Goal: Task Accomplishment & Management: Use online tool/utility

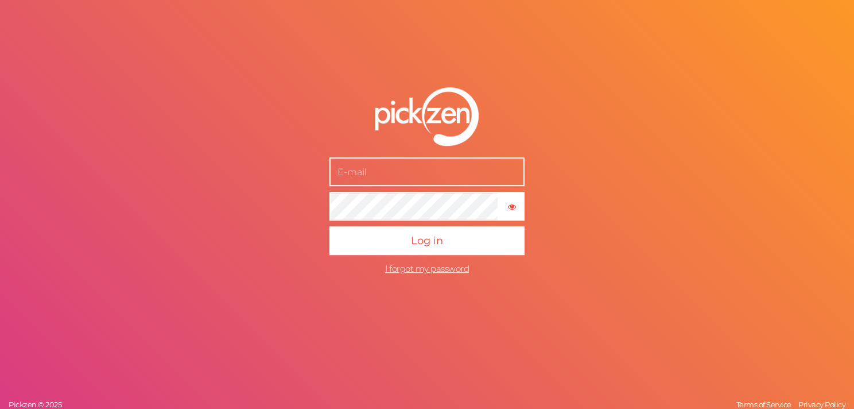
type input "[DOMAIN_NAME][EMAIL_ADDRESS][DOMAIN_NAME]"
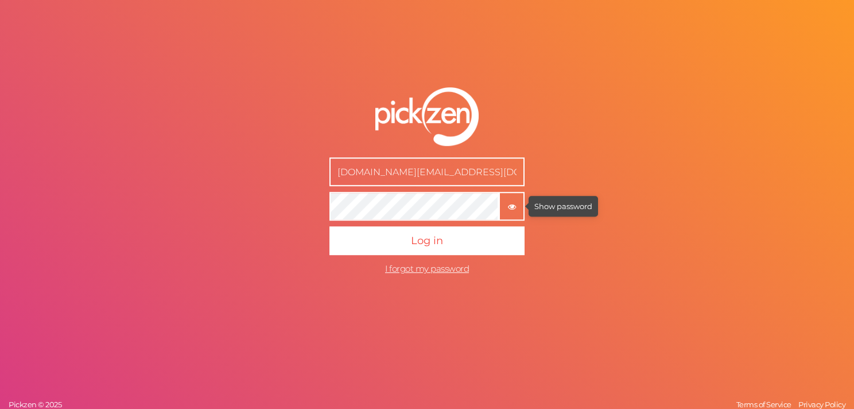
click at [517, 210] on tooltip "× Show password" at bounding box center [512, 206] width 24 height 9
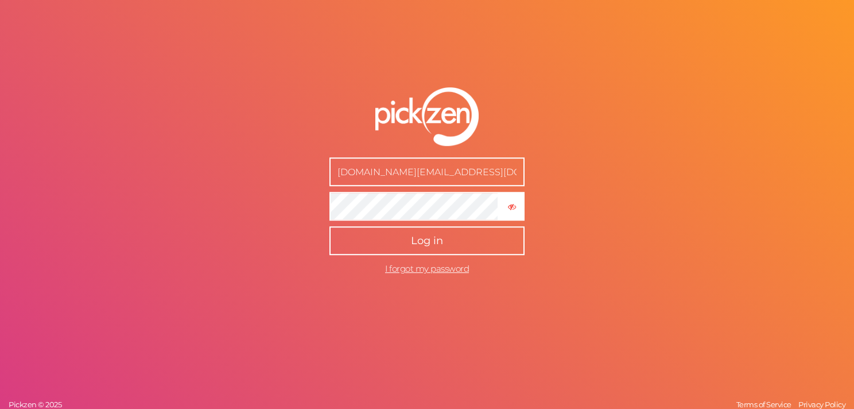
click at [443, 230] on button "Log in" at bounding box center [427, 240] width 195 height 29
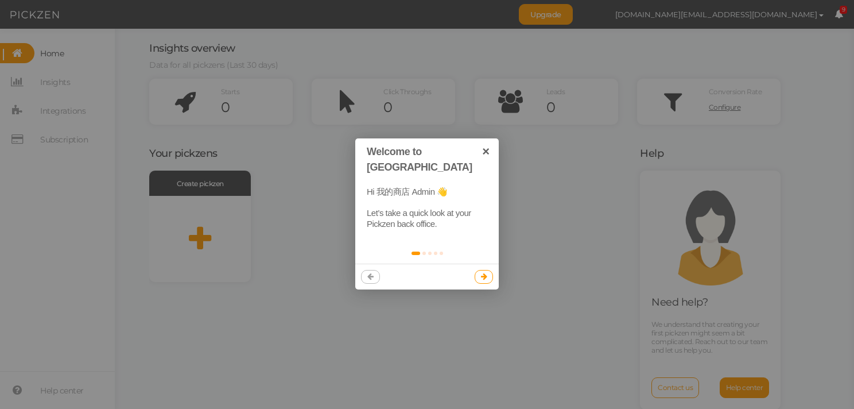
click at [483, 273] on icon at bounding box center [484, 276] width 6 height 7
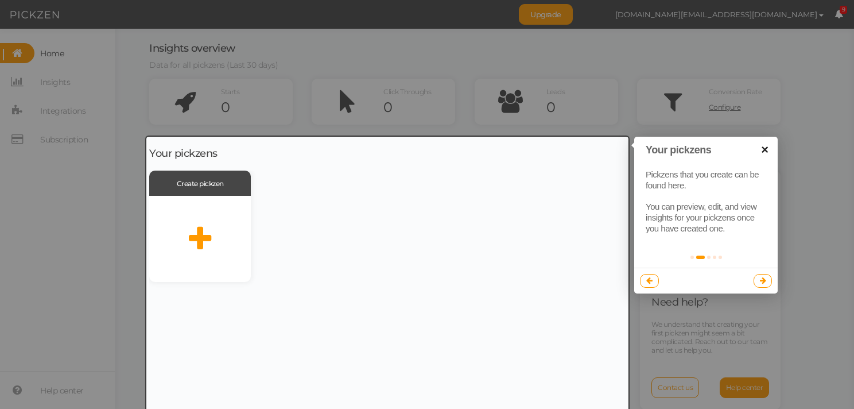
click at [769, 146] on link "×" at bounding box center [765, 150] width 26 height 26
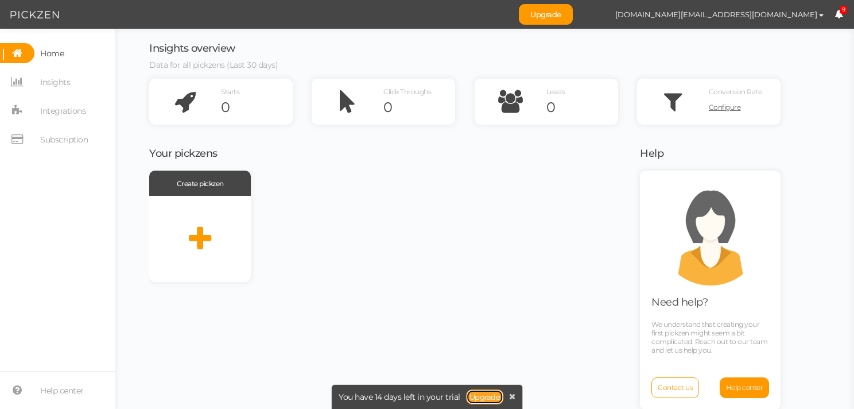
click at [482, 395] on link "Upgrade" at bounding box center [485, 396] width 38 height 15
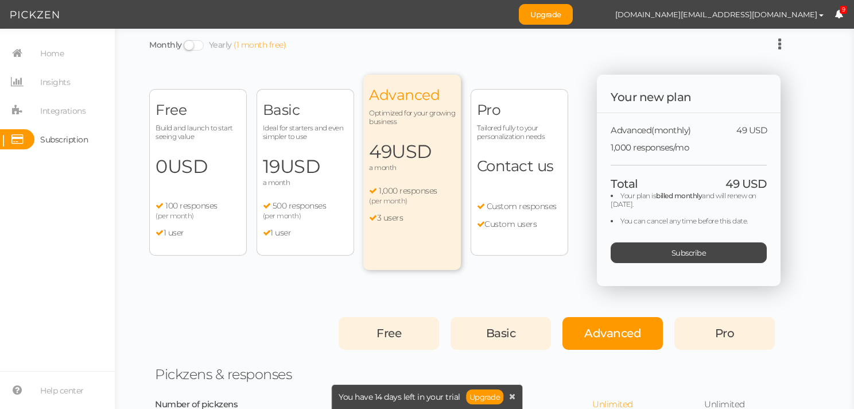
click at [326, 198] on div "Basic Ideal for starters and even simpler to use 19 USD a month 500 responses (…" at bounding box center [306, 172] width 98 height 167
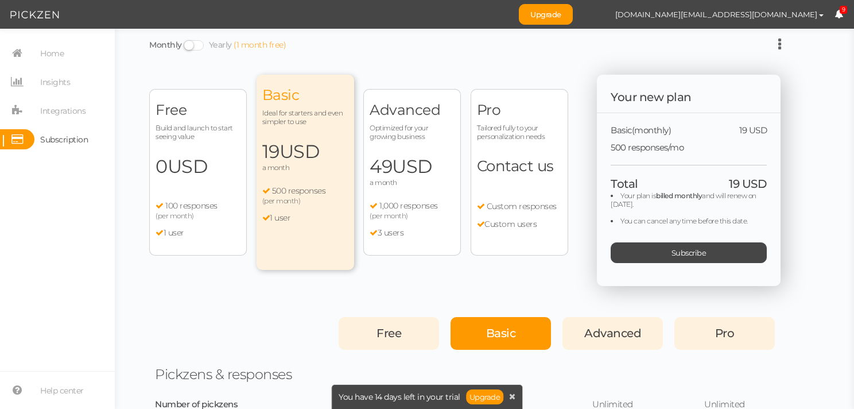
click at [401, 205] on span "1,000 responses" at bounding box center [409, 205] width 59 height 10
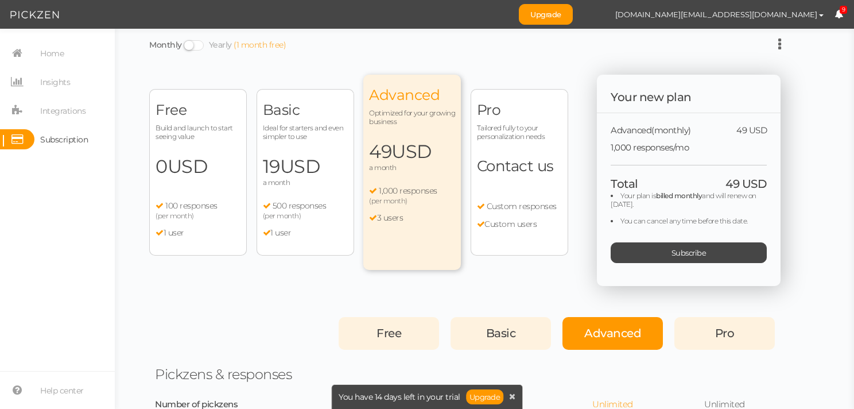
click at [220, 180] on div "Free Build and launch to start seeing value 0 USD a month 100 responses (per mo…" at bounding box center [198, 172] width 98 height 167
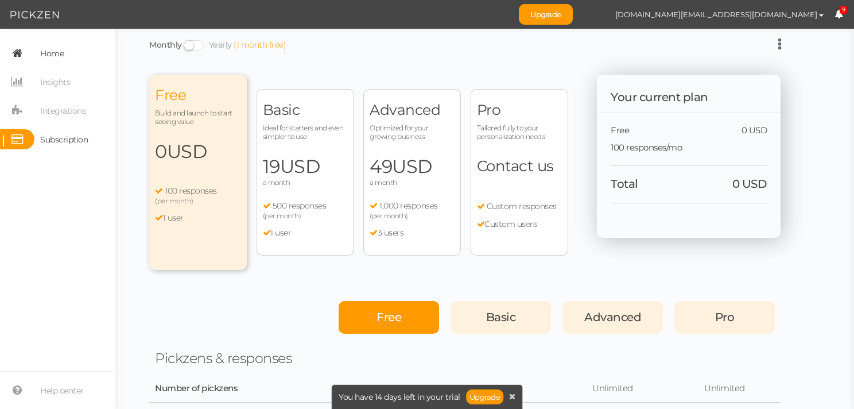
click at [58, 59] on span "Home" at bounding box center [52, 53] width 24 height 18
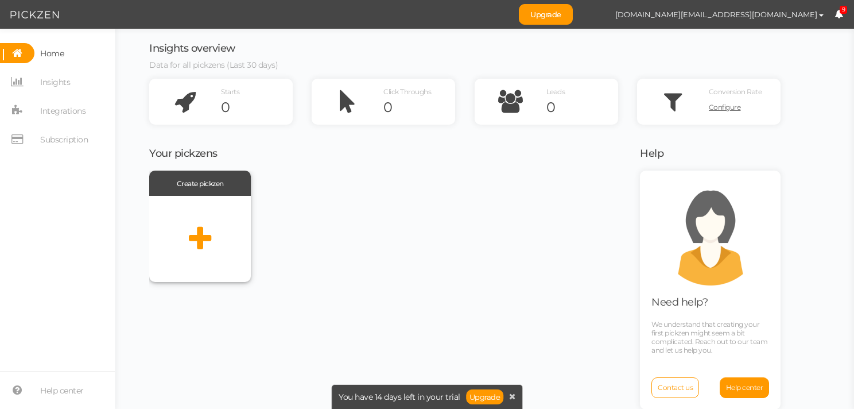
click at [204, 236] on icon at bounding box center [200, 238] width 22 height 29
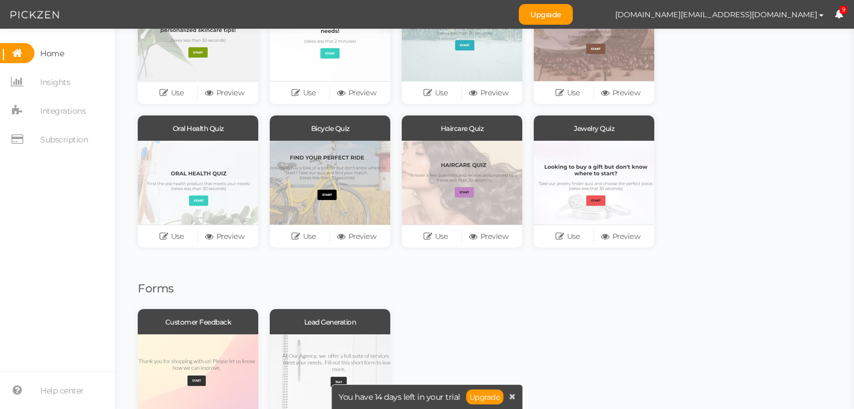
scroll to position [232, 0]
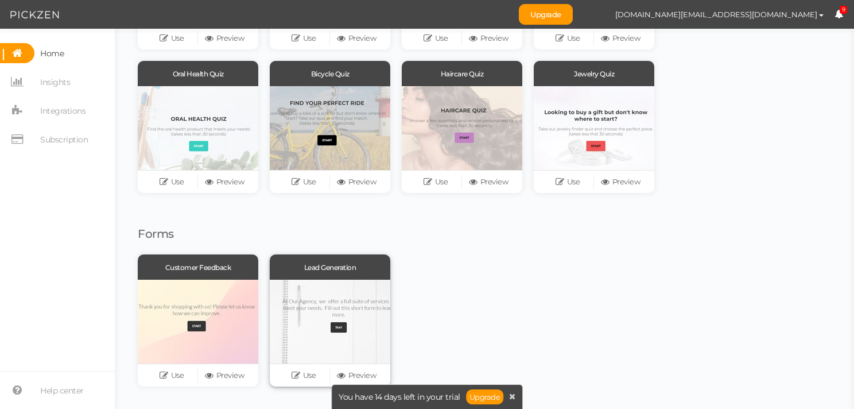
click at [352, 309] on div at bounding box center [330, 322] width 121 height 84
click at [353, 371] on link "Preview" at bounding box center [356, 375] width 53 height 16
click at [358, 181] on link "Preview" at bounding box center [356, 182] width 53 height 16
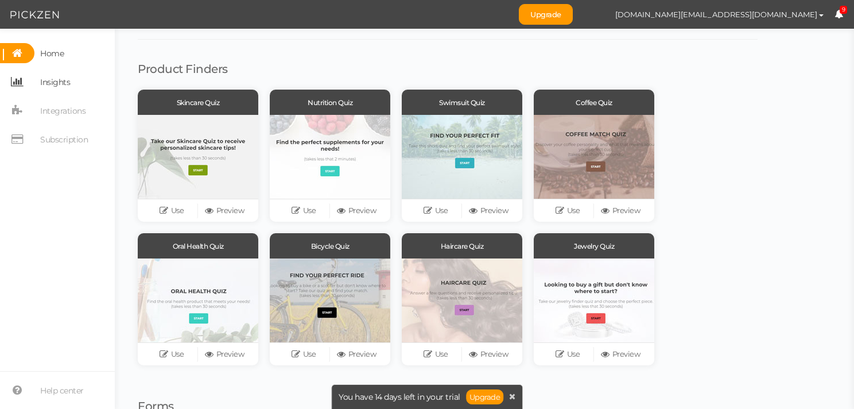
click at [55, 80] on span "Insights" at bounding box center [55, 82] width 30 height 18
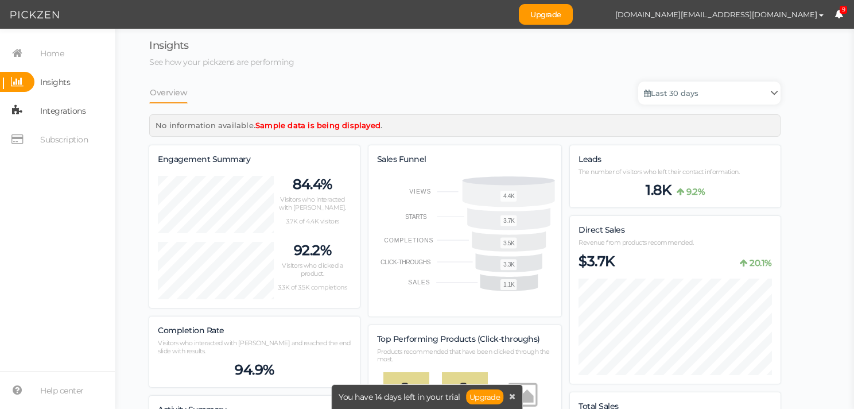
click at [52, 108] on span "Integrations" at bounding box center [62, 111] width 45 height 18
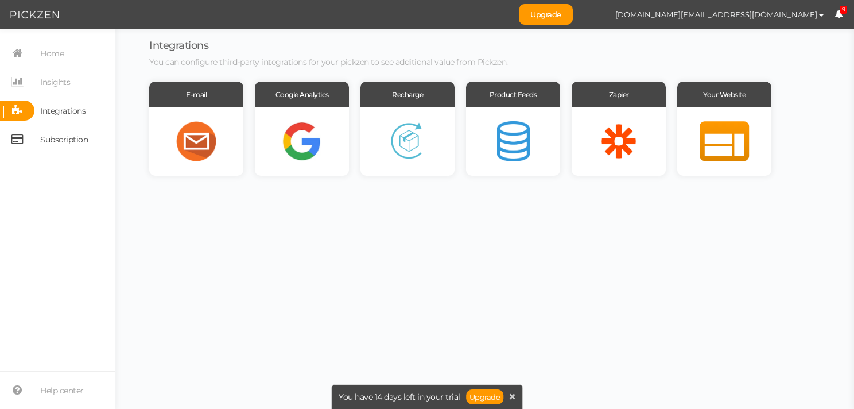
click at [80, 141] on span "Subscription" at bounding box center [64, 139] width 48 height 18
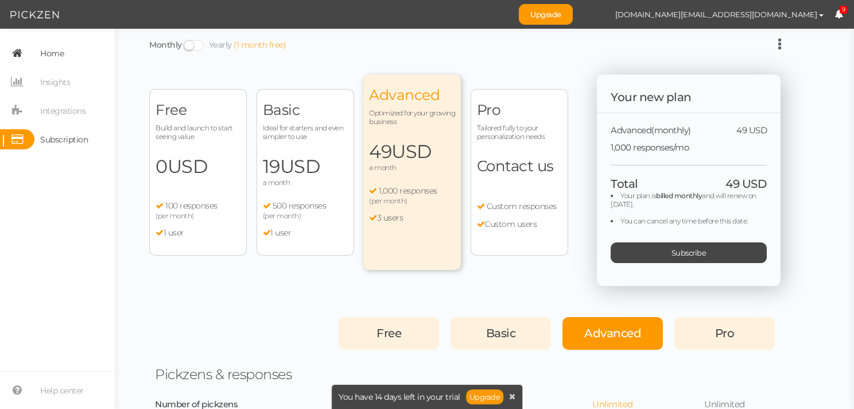
click at [62, 51] on span "Home" at bounding box center [52, 53] width 24 height 18
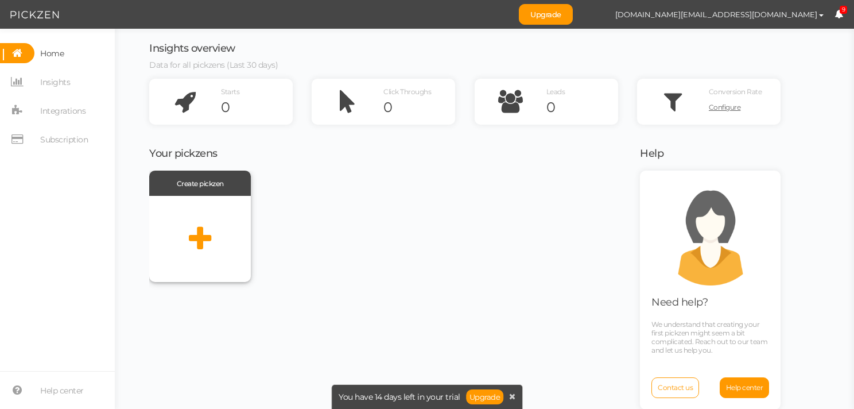
click at [202, 230] on icon at bounding box center [200, 238] width 22 height 29
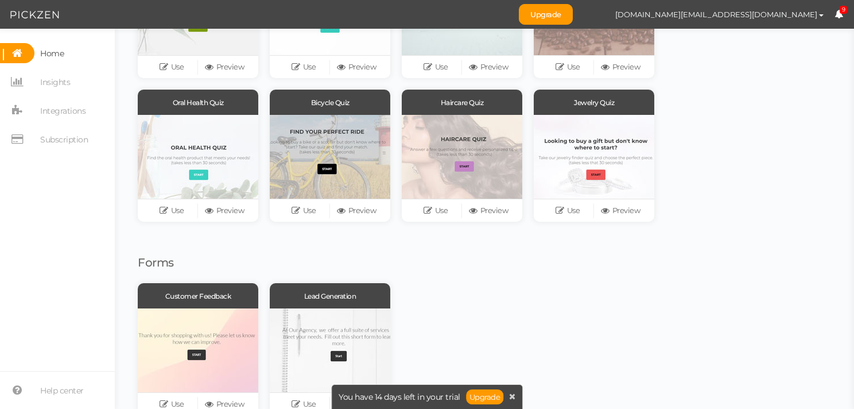
scroll to position [232, 0]
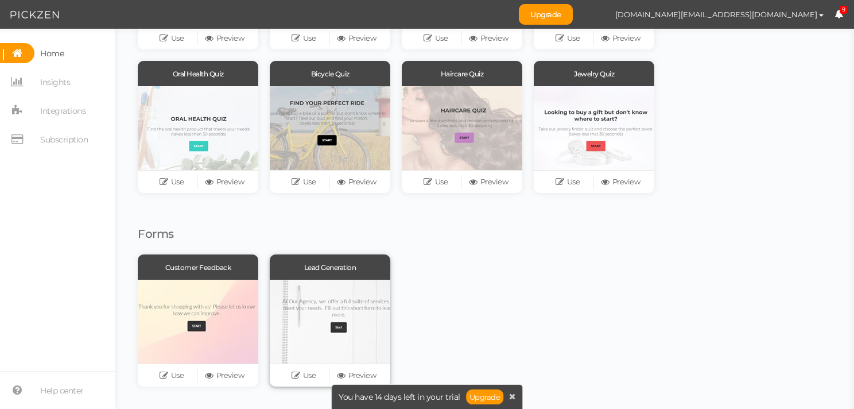
click at [347, 301] on div at bounding box center [330, 322] width 121 height 84
click at [362, 372] on link "Preview" at bounding box center [356, 375] width 53 height 16
